Goal: Task Accomplishment & Management: Manage account settings

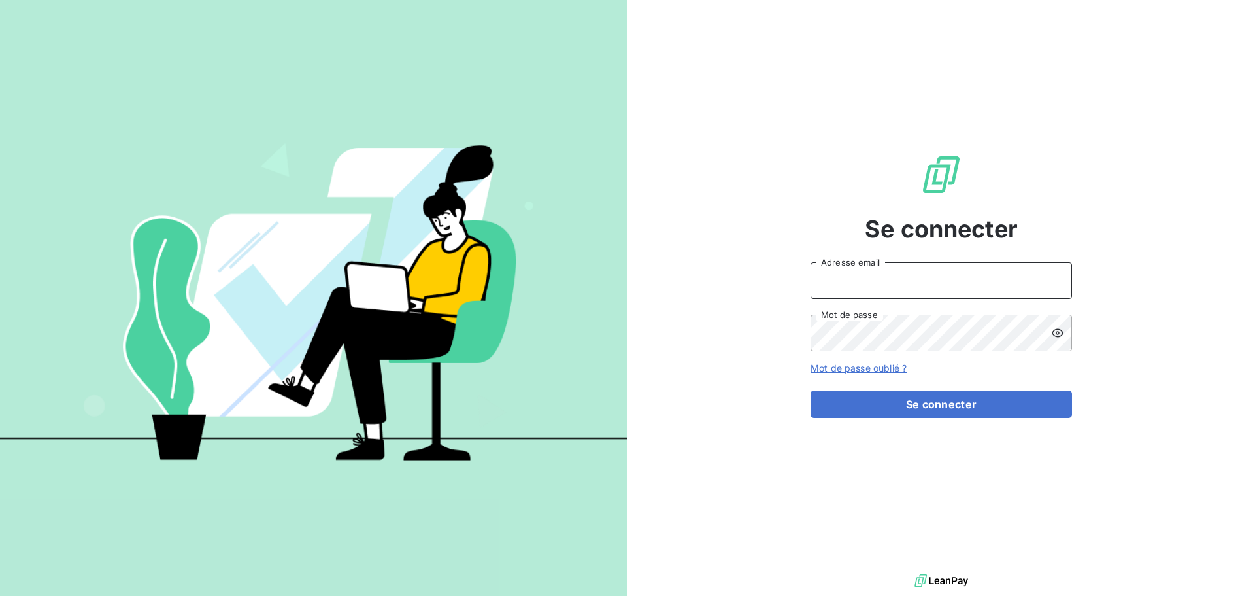
click at [835, 294] on input "Adresse email" at bounding box center [941, 280] width 261 height 37
type input "[EMAIL_ADDRESS][DOMAIN_NAME]"
click at [811, 390] on button "Se connecter" at bounding box center [941, 403] width 261 height 27
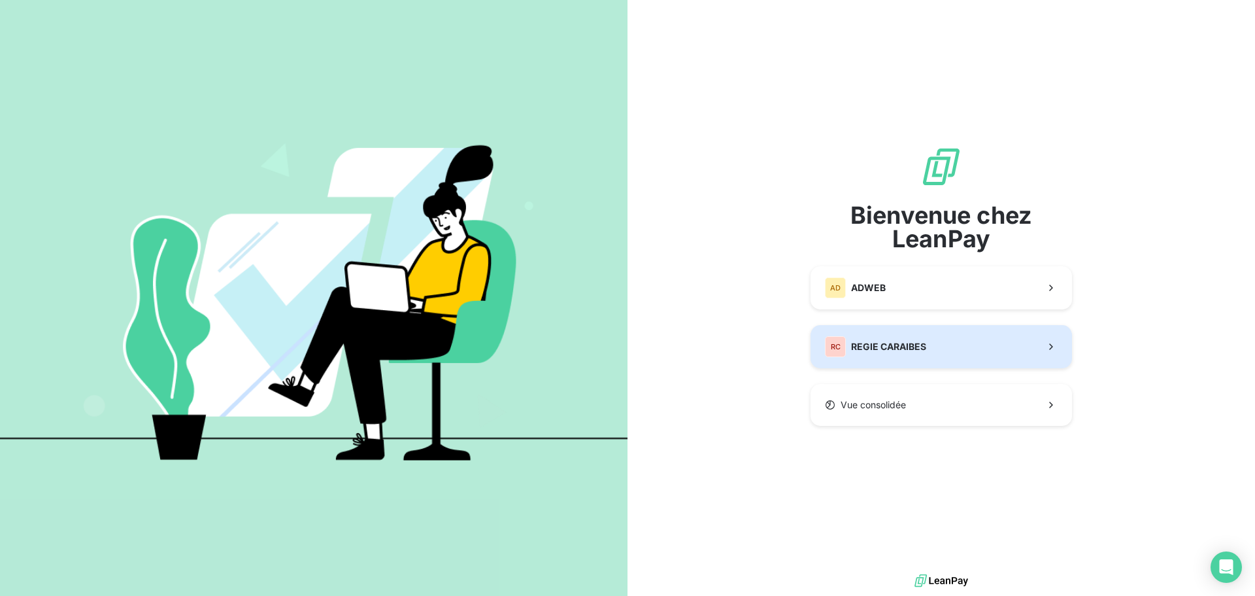
click at [857, 343] on span "REGIE CARAIBES" at bounding box center [888, 346] width 75 height 13
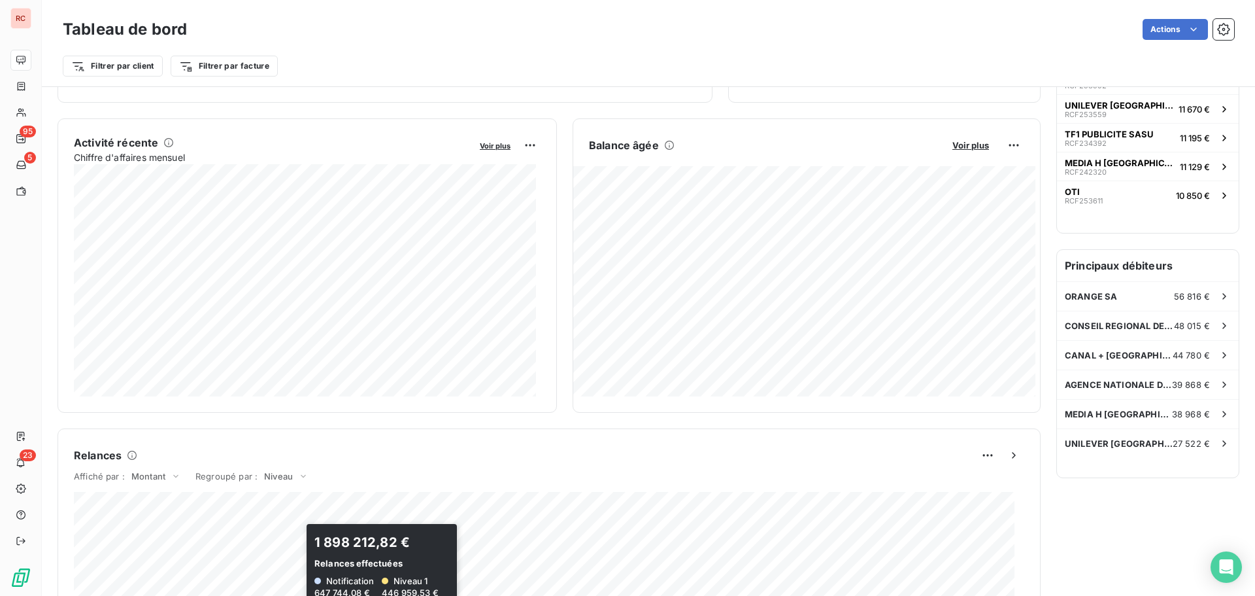
scroll to position [90, 0]
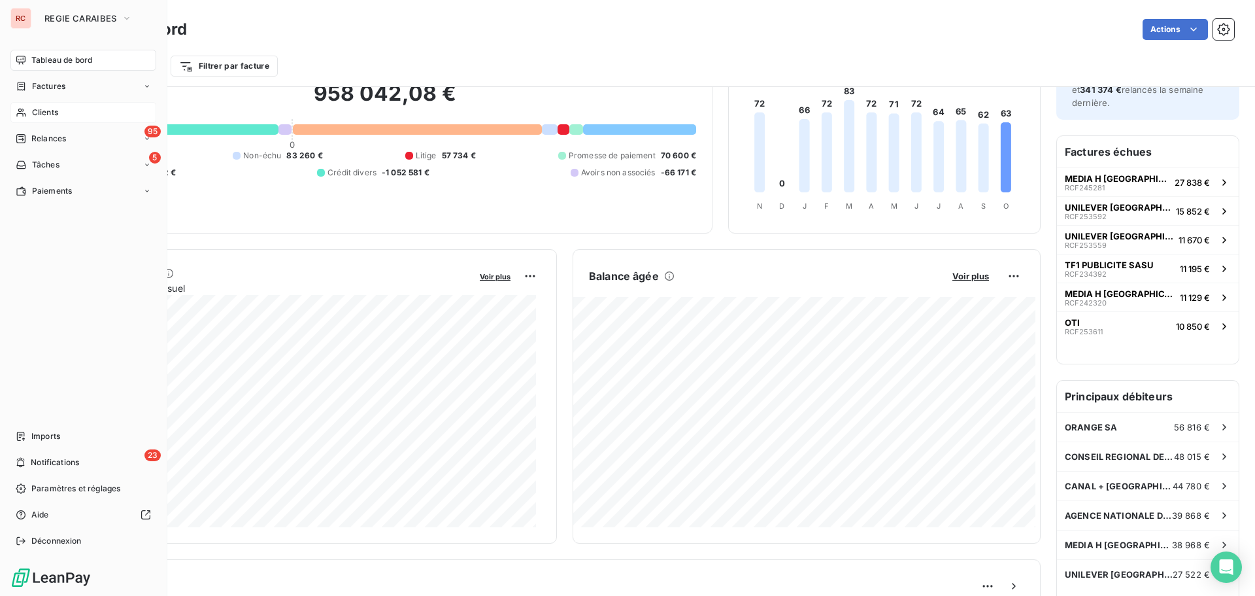
drag, startPoint x: 44, startPoint y: 109, endPoint x: 57, endPoint y: 108, distance: 13.1
click at [44, 109] on span "Clients" at bounding box center [45, 113] width 26 height 12
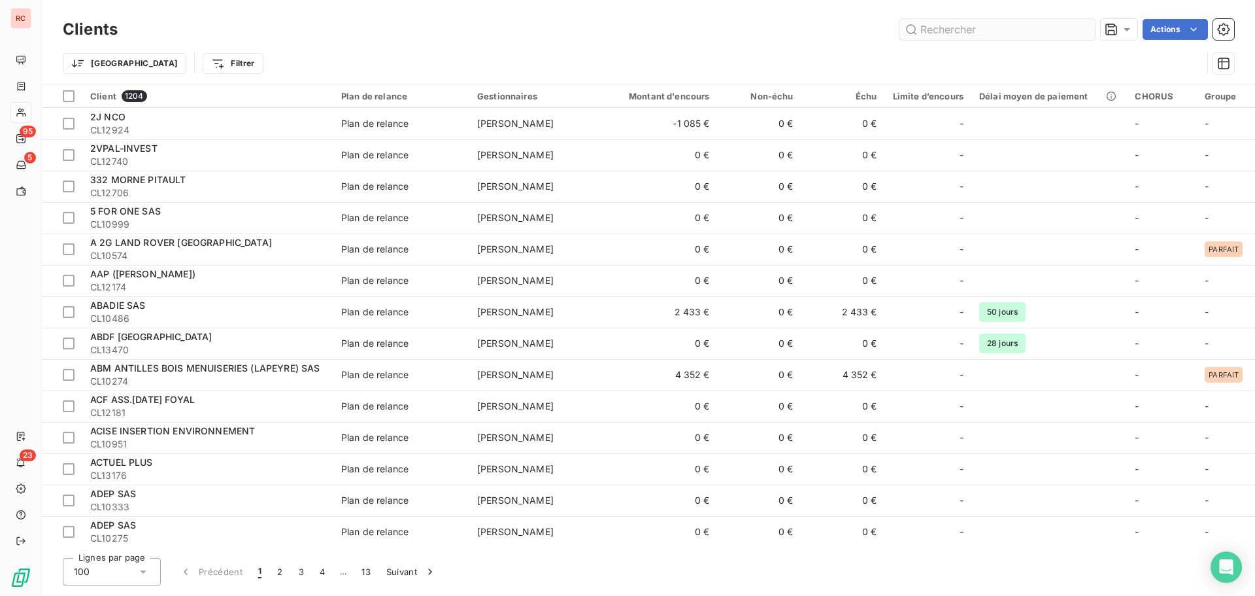
click at [928, 37] on input "text" at bounding box center [997, 29] width 196 height 21
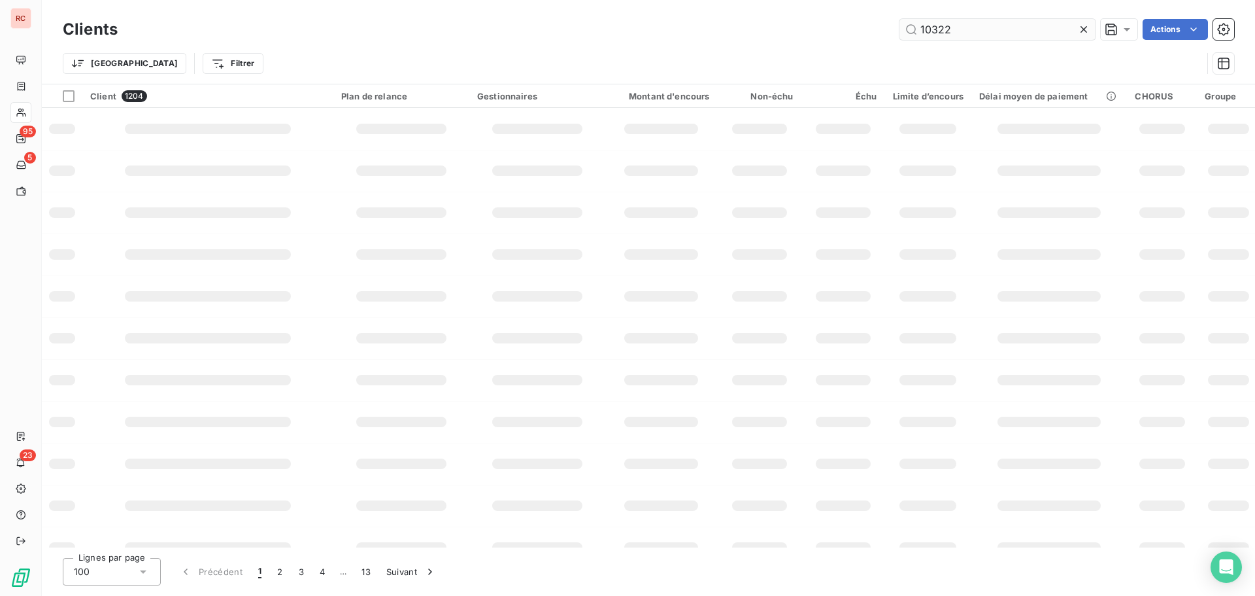
type input "10322"
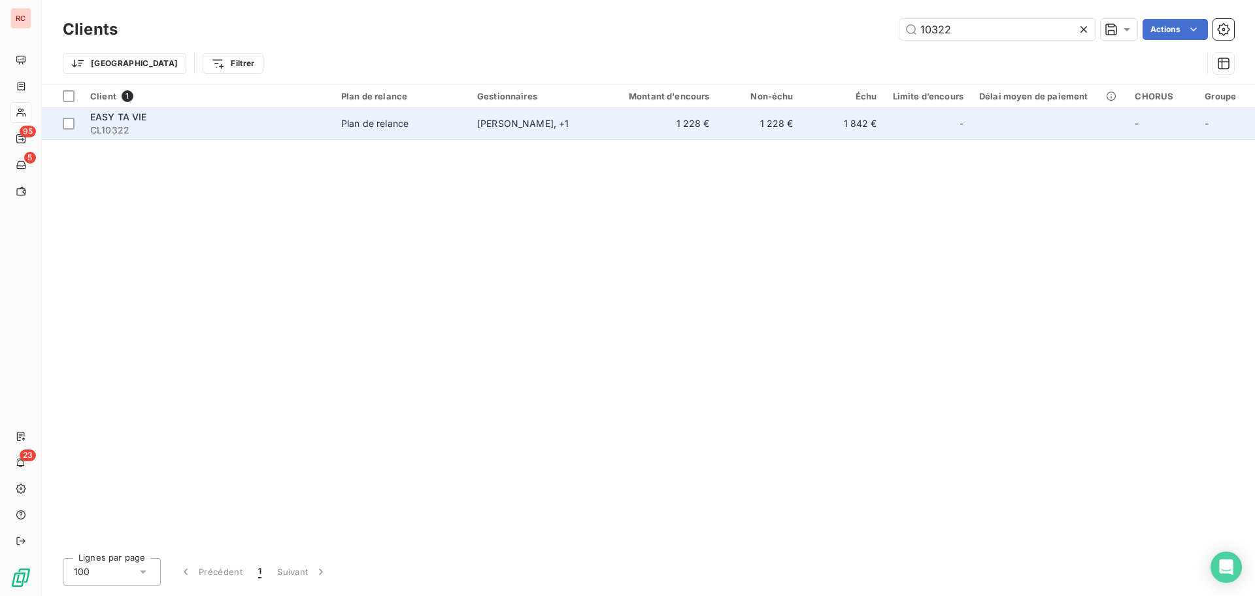
click at [399, 132] on td "Plan de relance" at bounding box center [401, 123] width 136 height 31
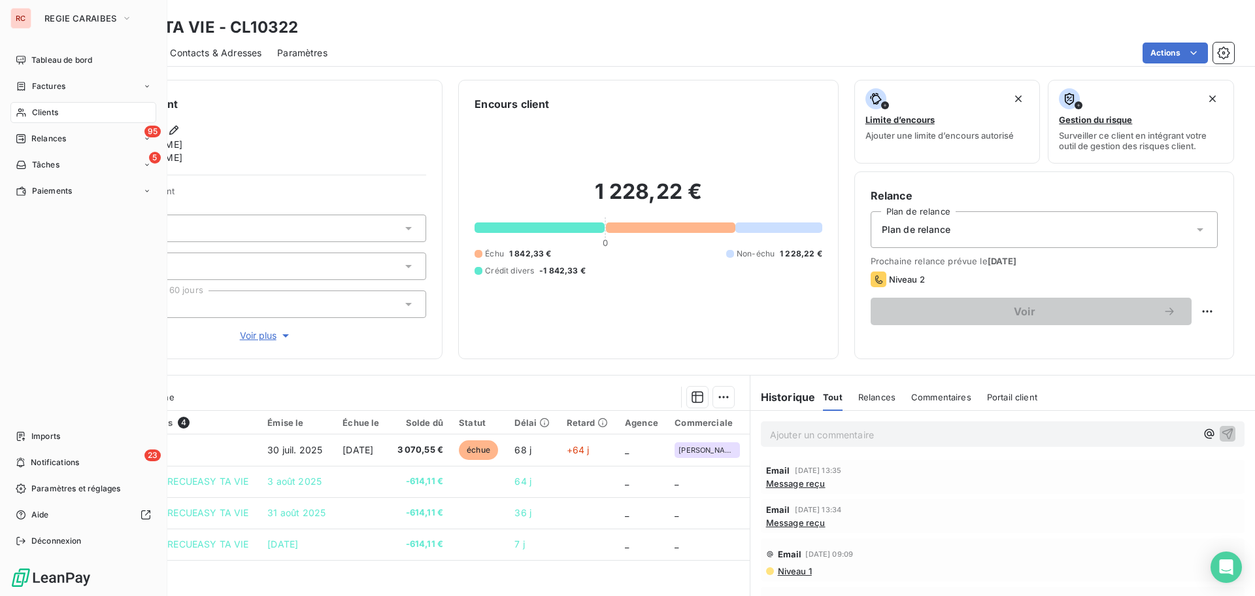
drag, startPoint x: 37, startPoint y: 110, endPoint x: 58, endPoint y: 108, distance: 21.0
click at [37, 110] on span "Clients" at bounding box center [45, 113] width 26 height 12
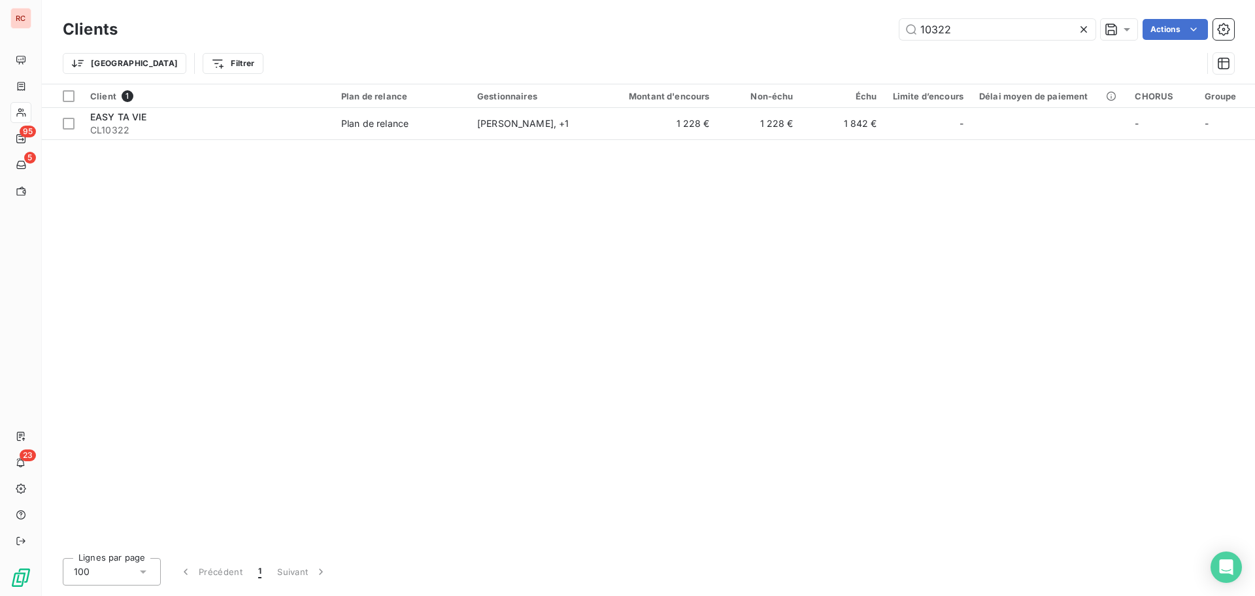
drag, startPoint x: 958, startPoint y: 27, endPoint x: 850, endPoint y: 35, distance: 108.1
click at [850, 35] on div "10322 Actions" at bounding box center [683, 29] width 1101 height 21
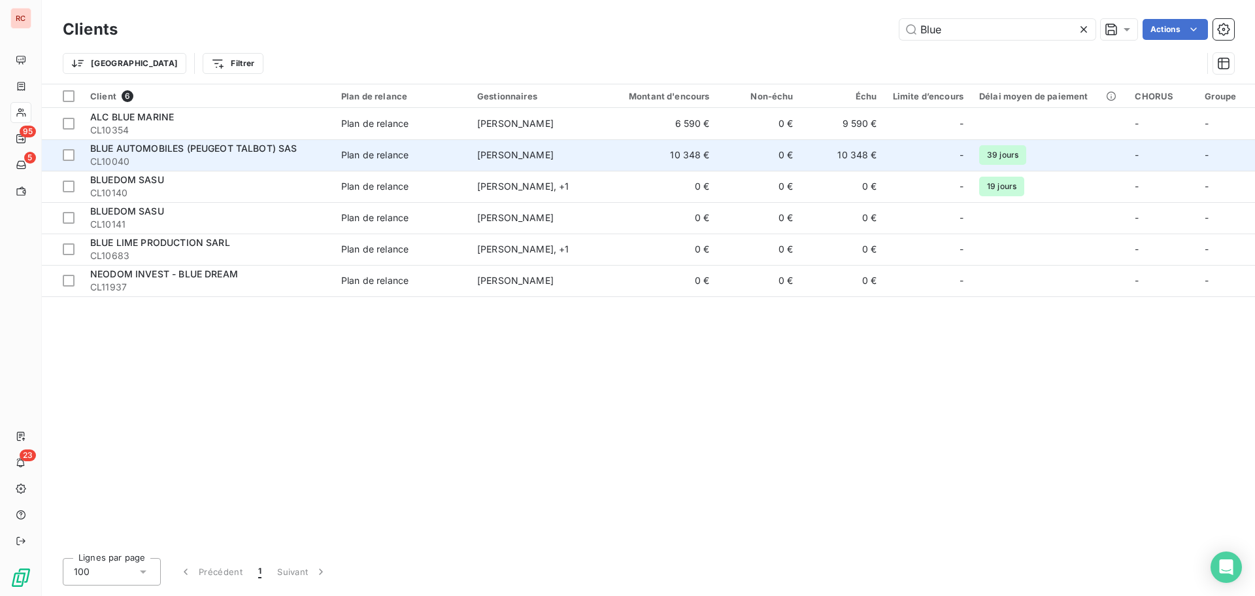
type input "Blue"
click at [193, 160] on span "CL10040" at bounding box center [207, 161] width 235 height 13
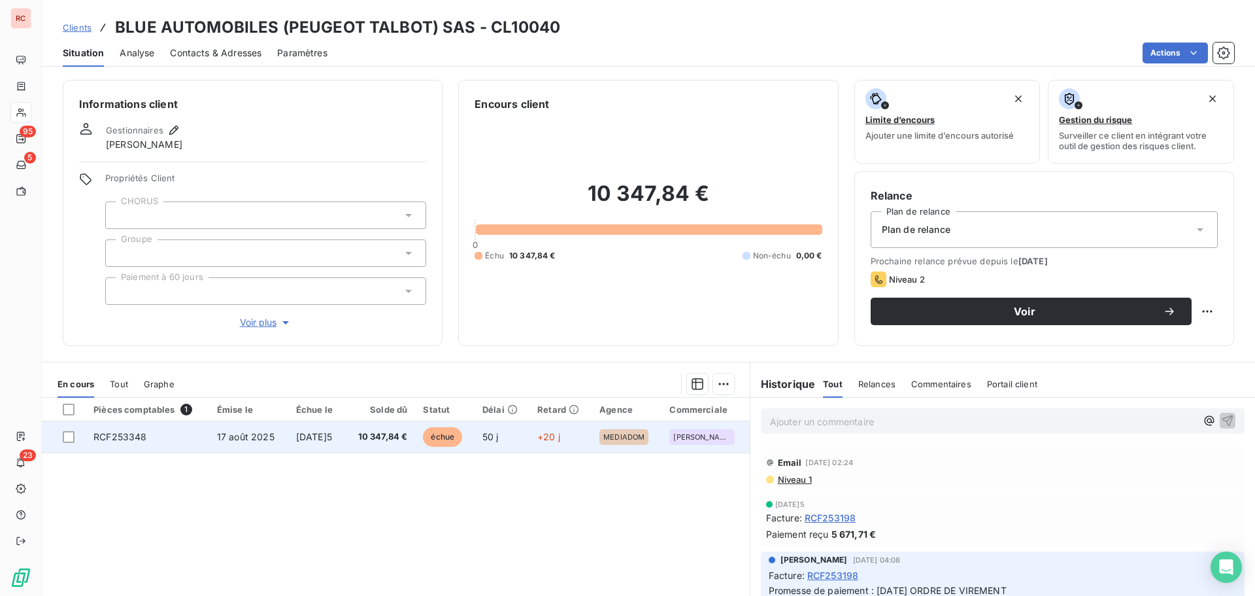
click at [229, 448] on td "17 août 2025" at bounding box center [248, 436] width 79 height 31
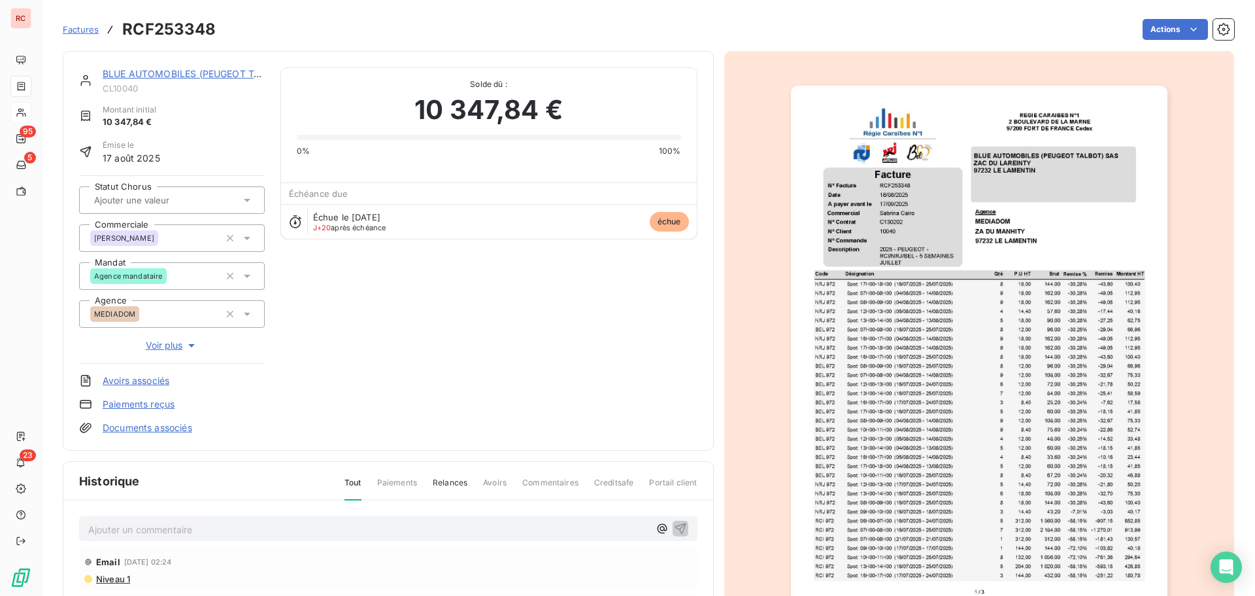
click at [124, 523] on p "Ajouter un commentaire ﻿" at bounding box center [368, 529] width 561 height 16
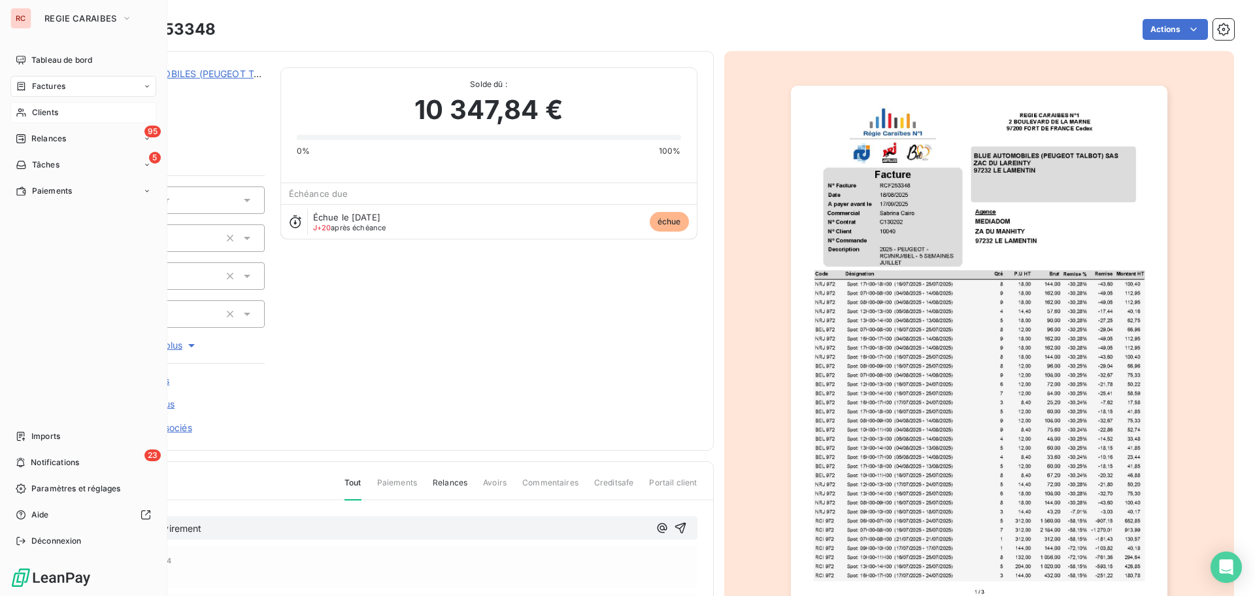
drag, startPoint x: 240, startPoint y: 530, endPoint x: 14, endPoint y: 528, distance: 226.2
click at [14, 528] on div "RC REGIE CARAIBES Tableau de bord Factures Clients 95 Relances 5 Tâches Paiemen…" at bounding box center [627, 298] width 1255 height 596
copy span "[DATE] Ordre de virement"
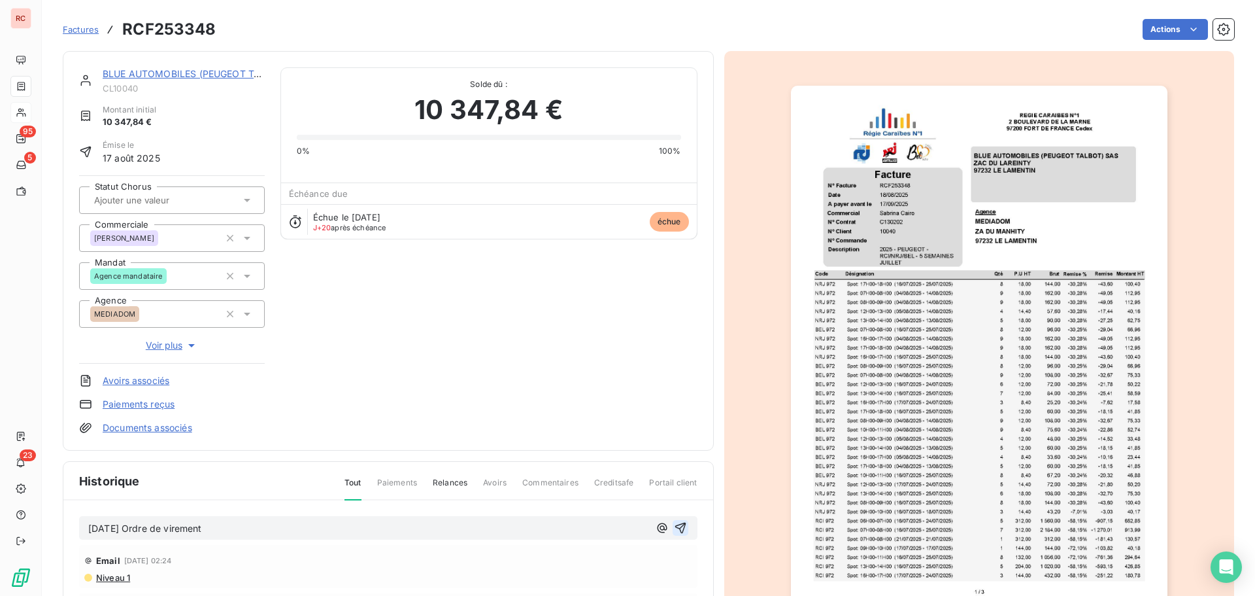
click at [675, 526] on icon "button" at bounding box center [680, 527] width 13 height 13
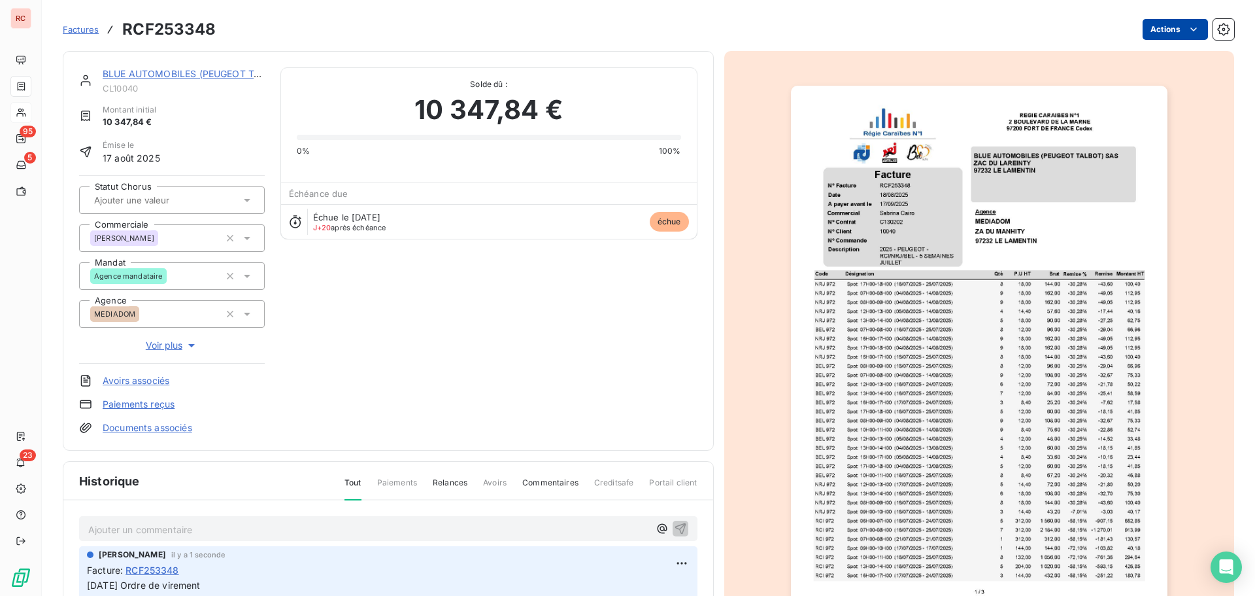
click at [1134, 31] on html "RC 95 5 23 Factures RCF253348 Actions BLUE AUTOMOBILES (PEUGEOT TALBOT) SAS CL1…" at bounding box center [627, 298] width 1255 height 596
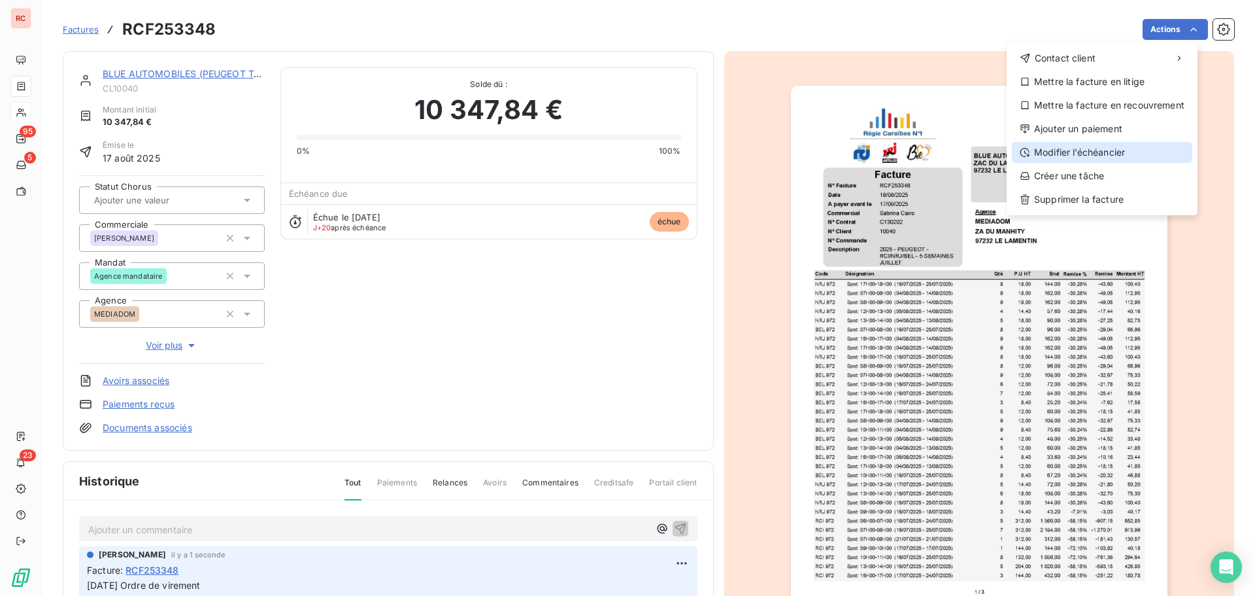
click at [1066, 151] on div "Modifier l’échéancier" at bounding box center [1102, 152] width 180 height 21
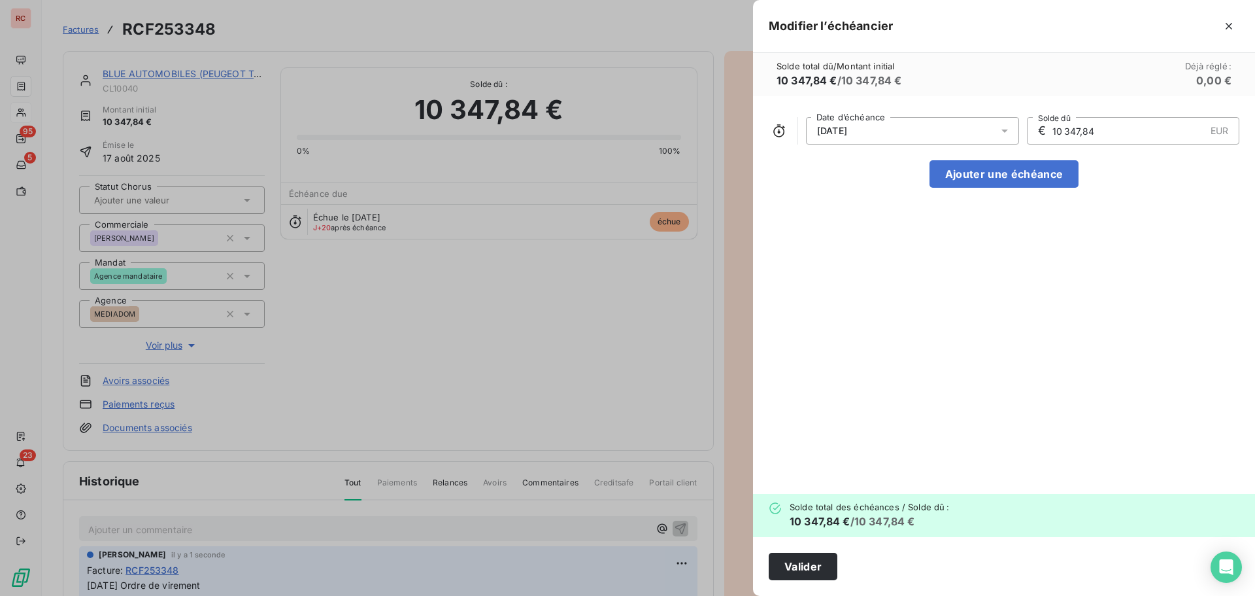
click at [680, 375] on div at bounding box center [627, 298] width 1255 height 596
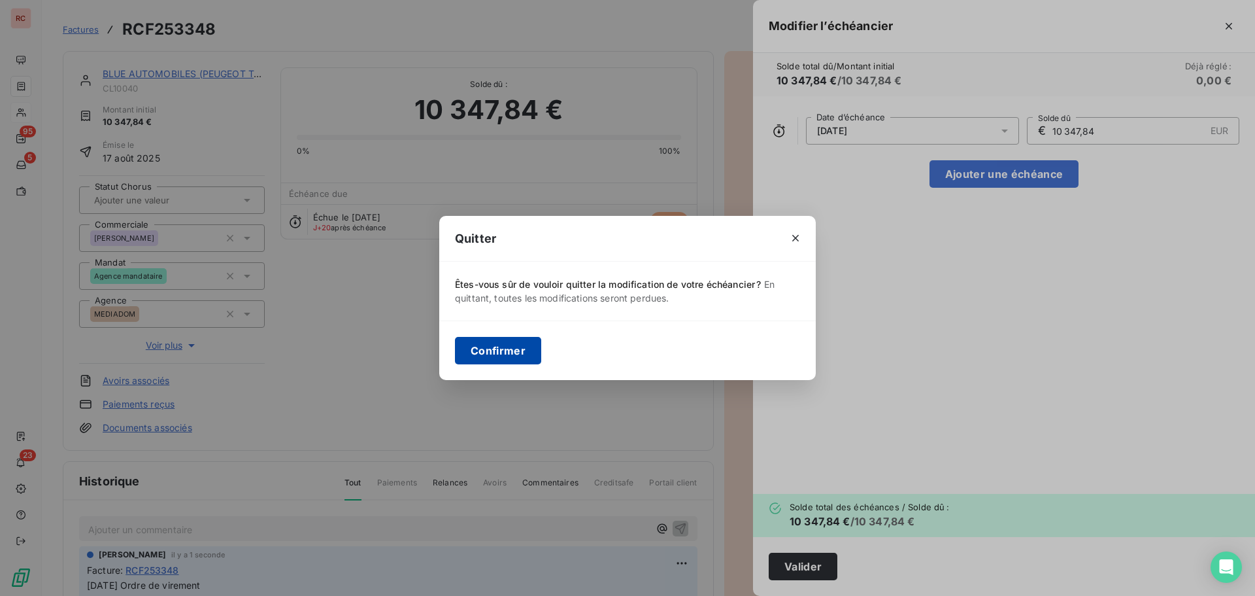
click at [503, 348] on button "Confirmer" at bounding box center [498, 350] width 86 height 27
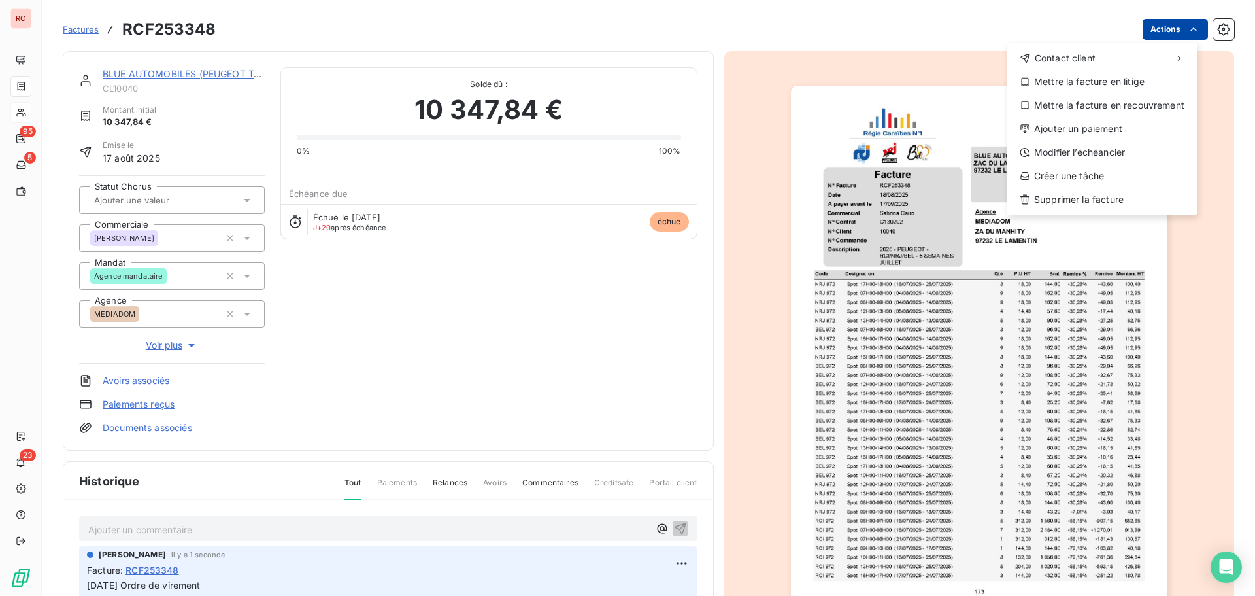
click at [1153, 26] on html "RC 95 5 23 Factures RCF253348 Actions Contact client Mettre la facture en litig…" at bounding box center [627, 298] width 1255 height 596
click at [1093, 120] on div "Ajouter un paiement" at bounding box center [1102, 128] width 180 height 21
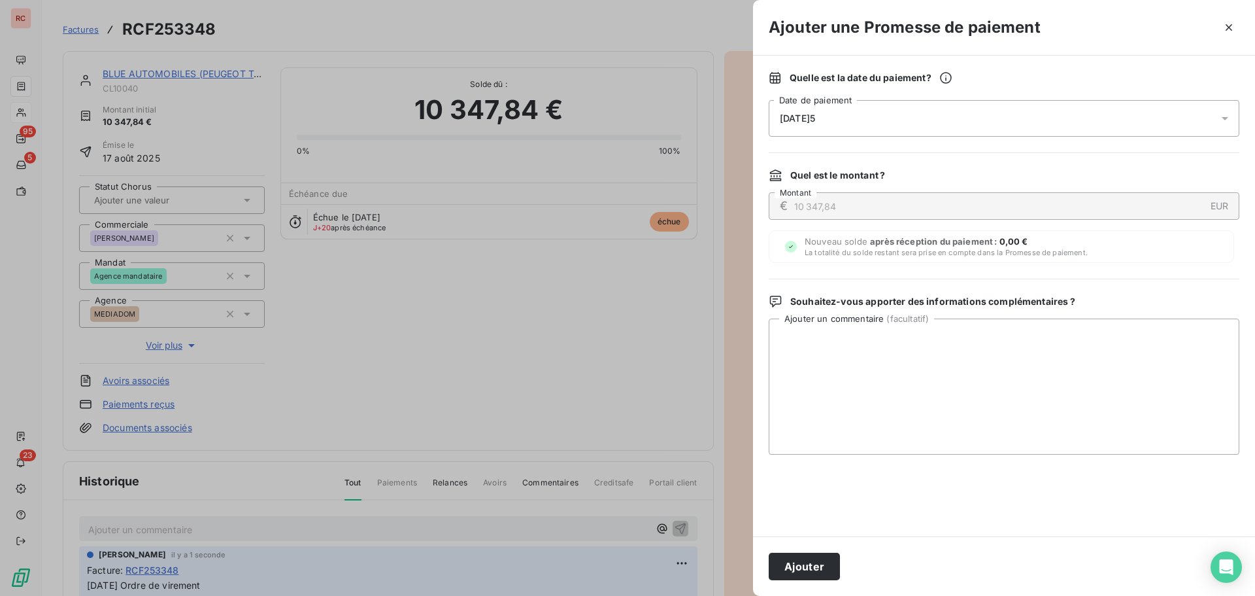
click at [925, 124] on div "[DATE]5" at bounding box center [1004, 118] width 471 height 37
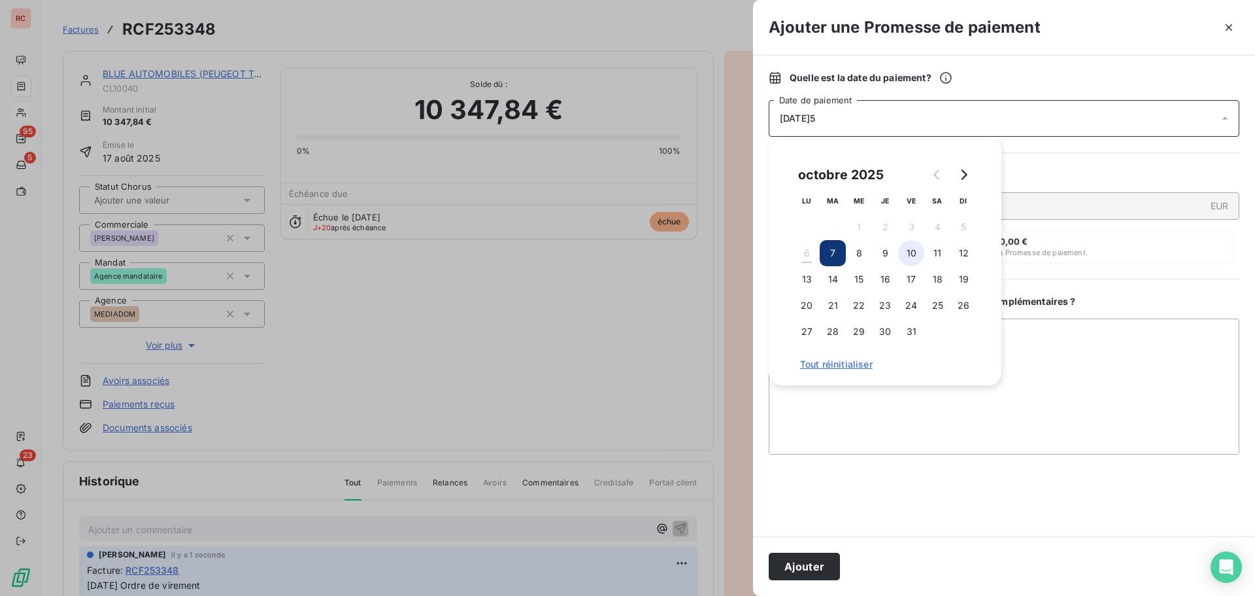
click at [915, 254] on button "10" at bounding box center [911, 253] width 26 height 26
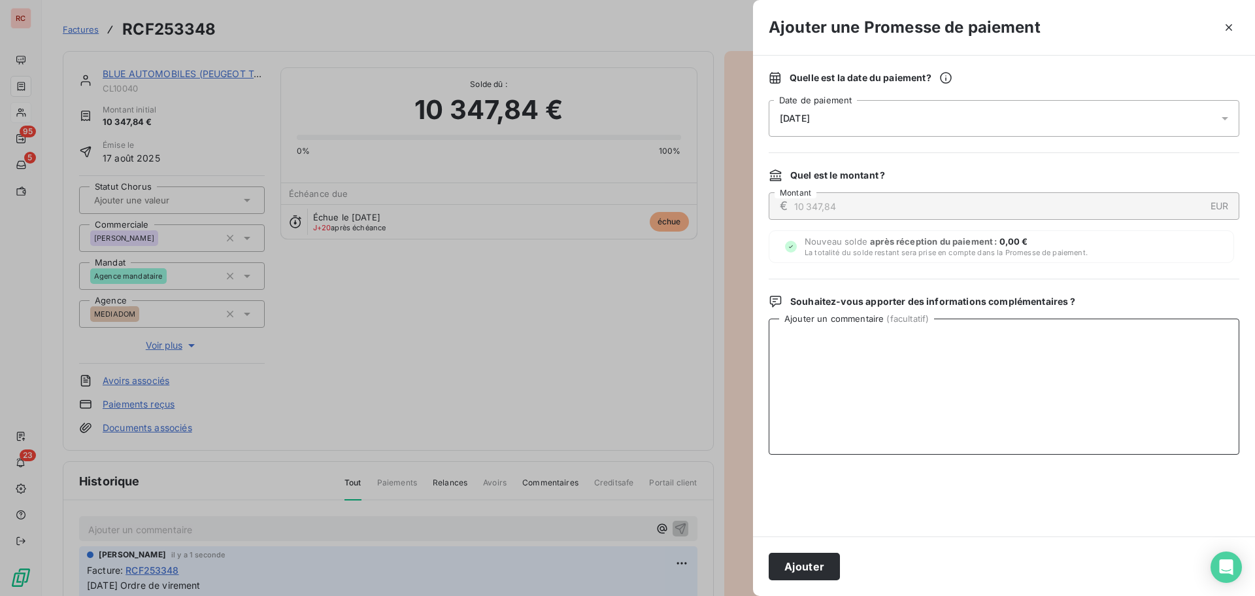
click at [886, 401] on textarea "Ajouter un commentaire ( facultatif )" at bounding box center [1004, 386] width 471 height 136
paste textarea "[DATE] Ordre de virement"
type textarea "[DATE] Ordre de virement"
click at [788, 557] on button "Ajouter" at bounding box center [804, 565] width 71 height 27
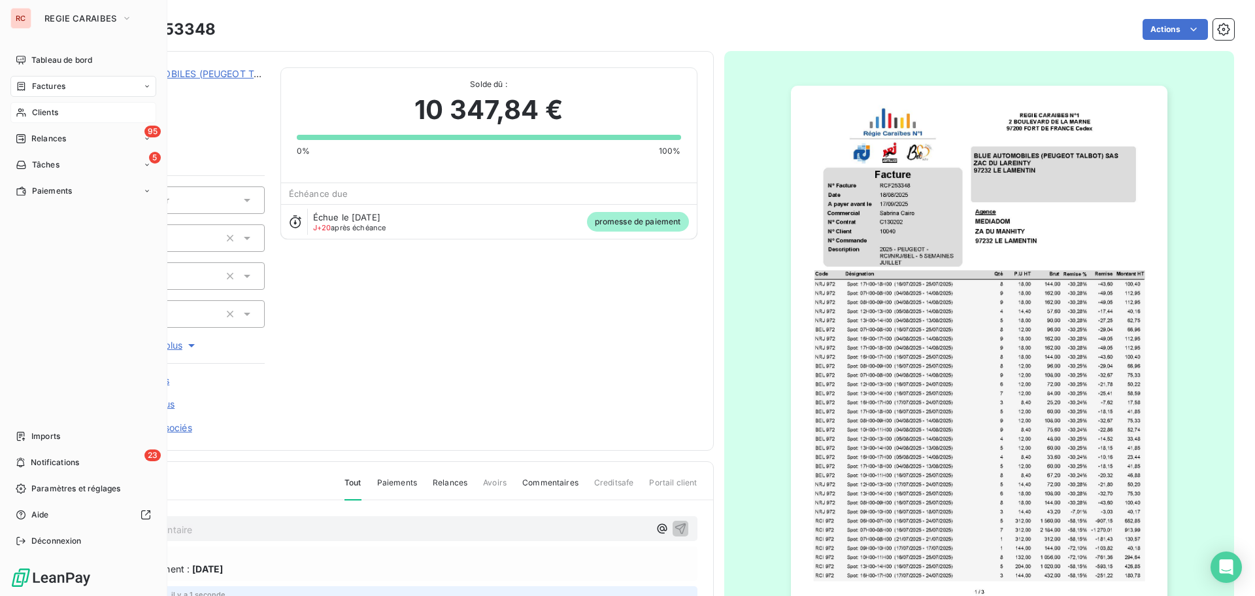
click at [41, 112] on span "Clients" at bounding box center [45, 113] width 26 height 12
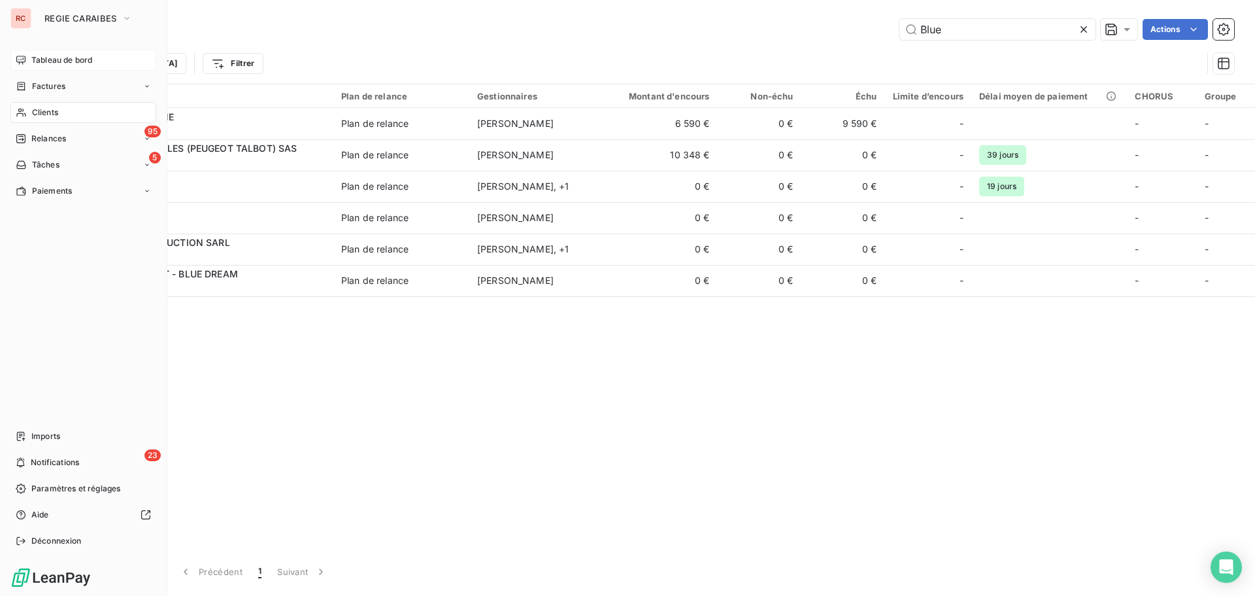
click at [44, 61] on span "Tableau de bord" at bounding box center [61, 60] width 61 height 12
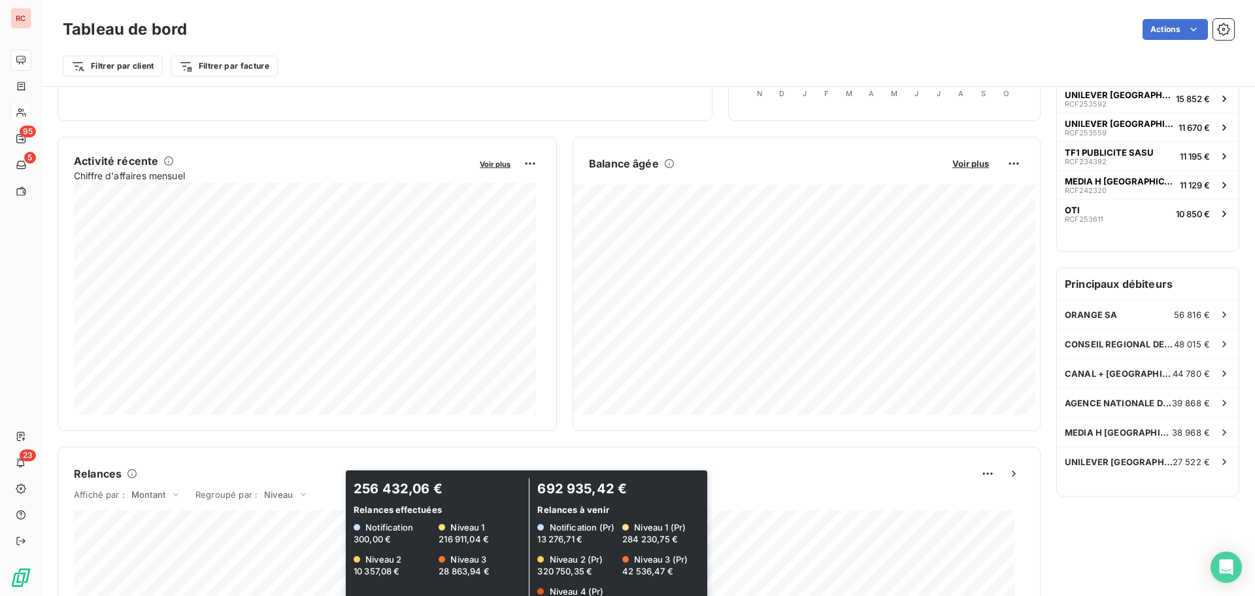
scroll to position [197, 0]
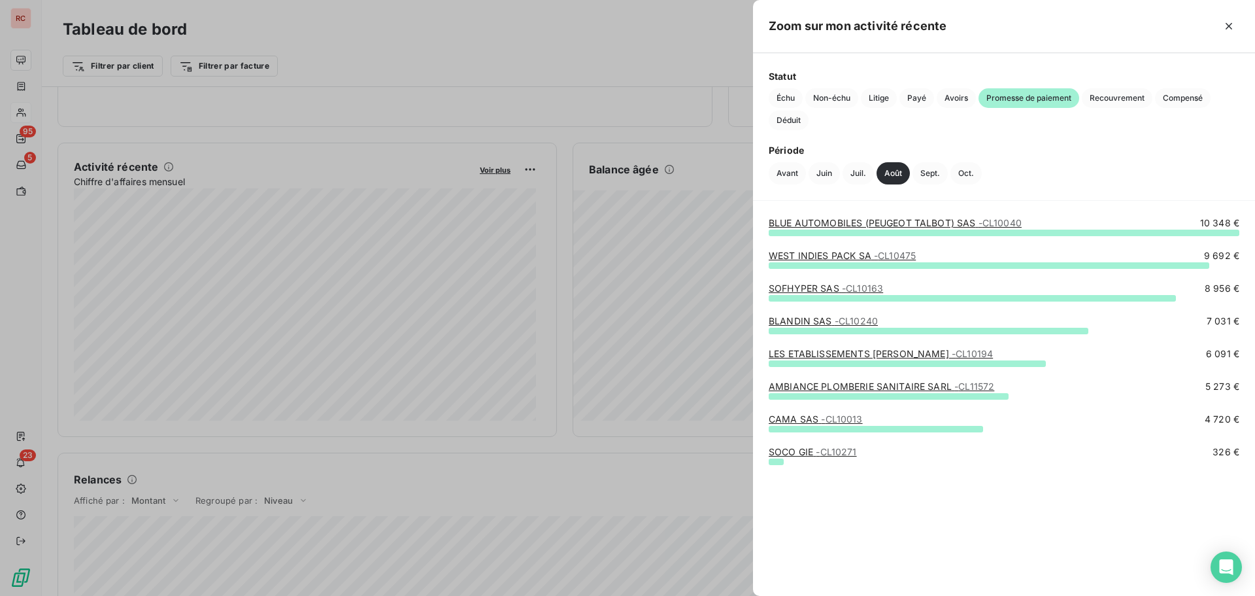
click at [337, 443] on div at bounding box center [627, 298] width 1255 height 596
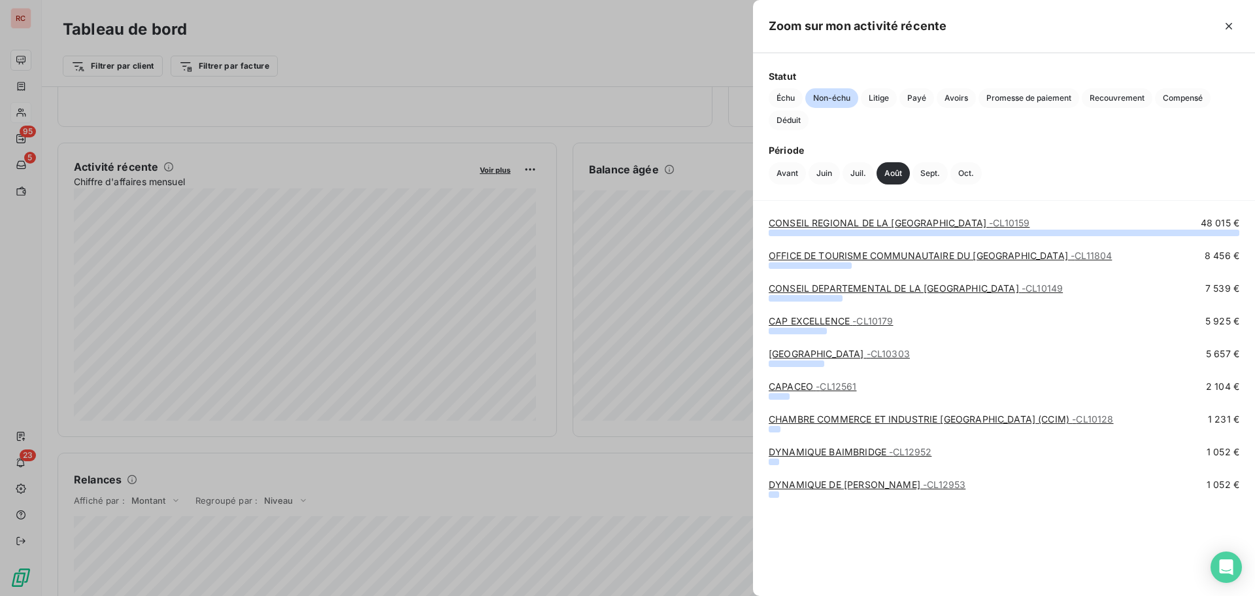
click at [561, 437] on div at bounding box center [627, 298] width 1255 height 596
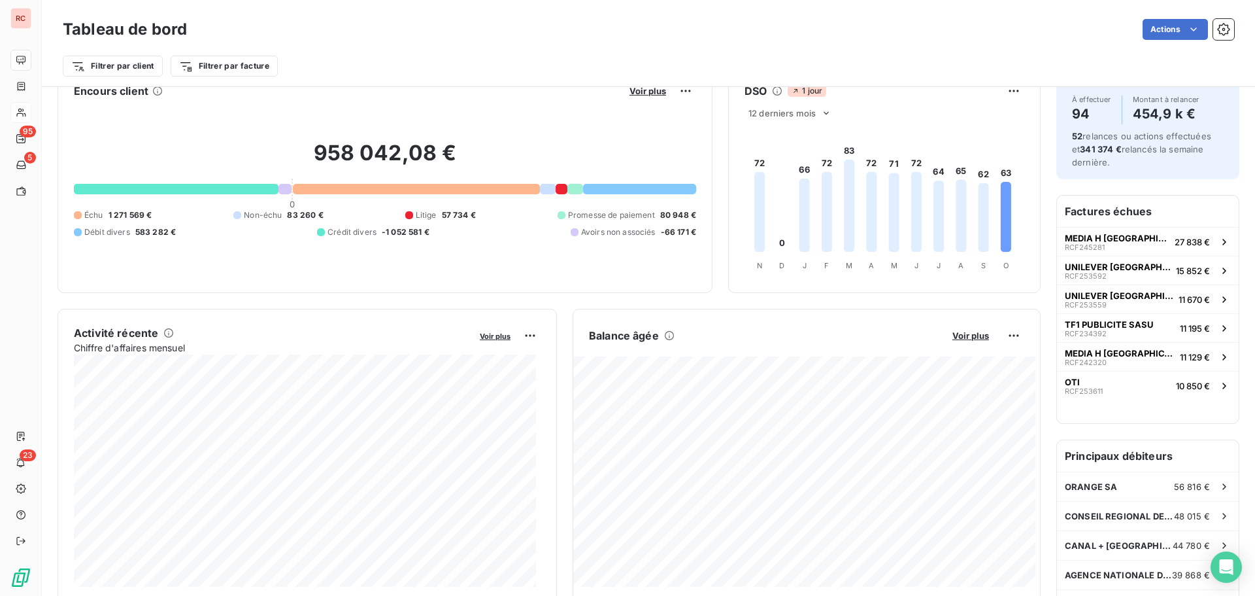
scroll to position [0, 0]
